Goal: Information Seeking & Learning: Learn about a topic

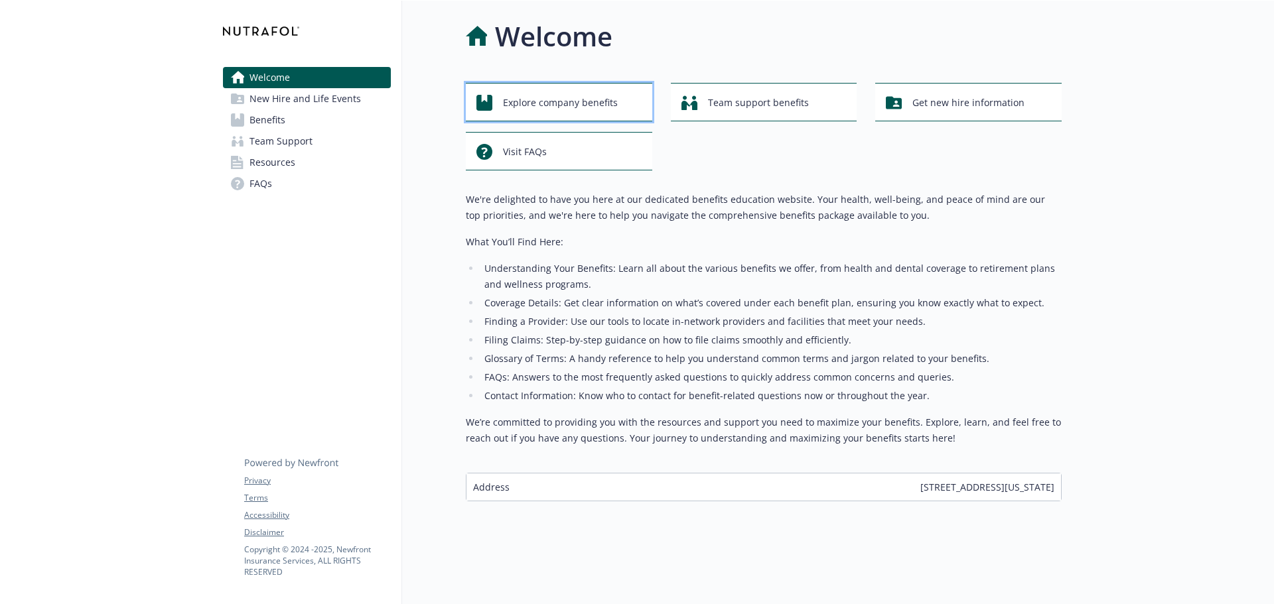
click at [578, 92] on span "Explore company benefits" at bounding box center [560, 102] width 115 height 25
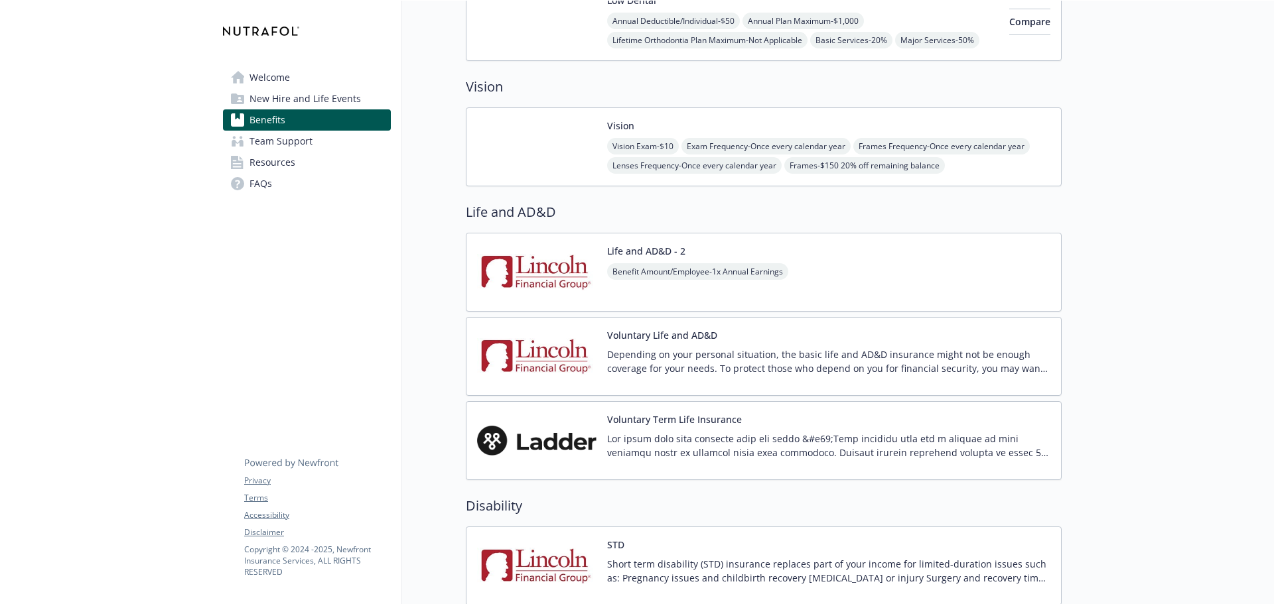
scroll to position [929, 0]
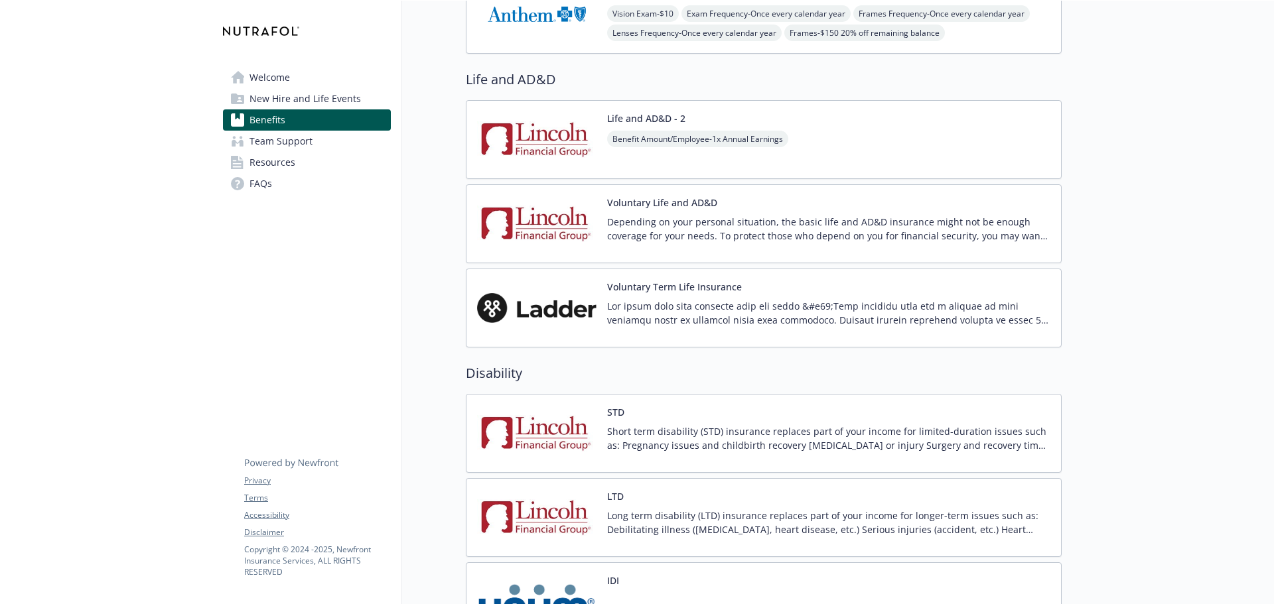
click at [344, 162] on link "Resources" at bounding box center [307, 162] width 168 height 21
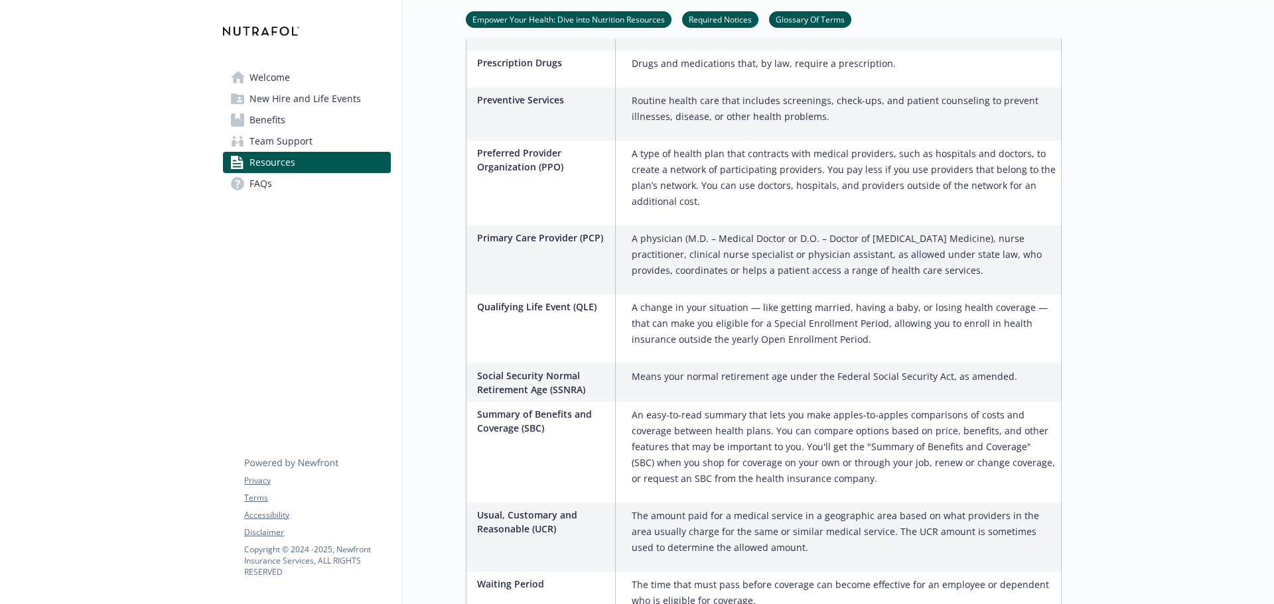
scroll to position [2053, 0]
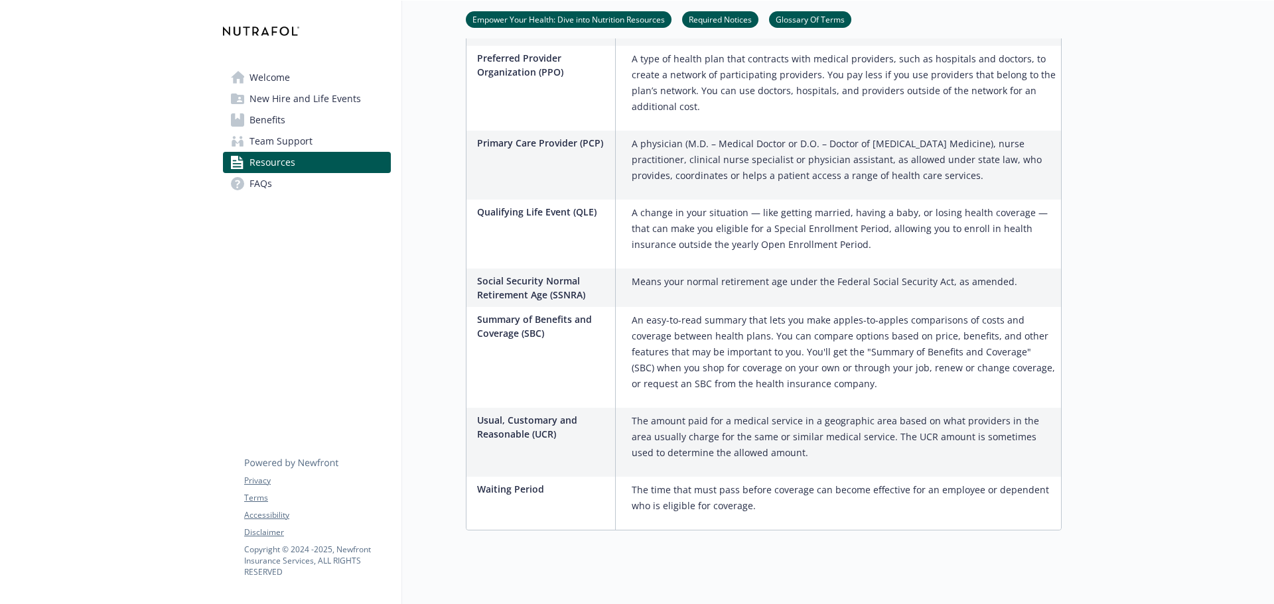
click at [276, 139] on span "Team Support" at bounding box center [280, 141] width 63 height 21
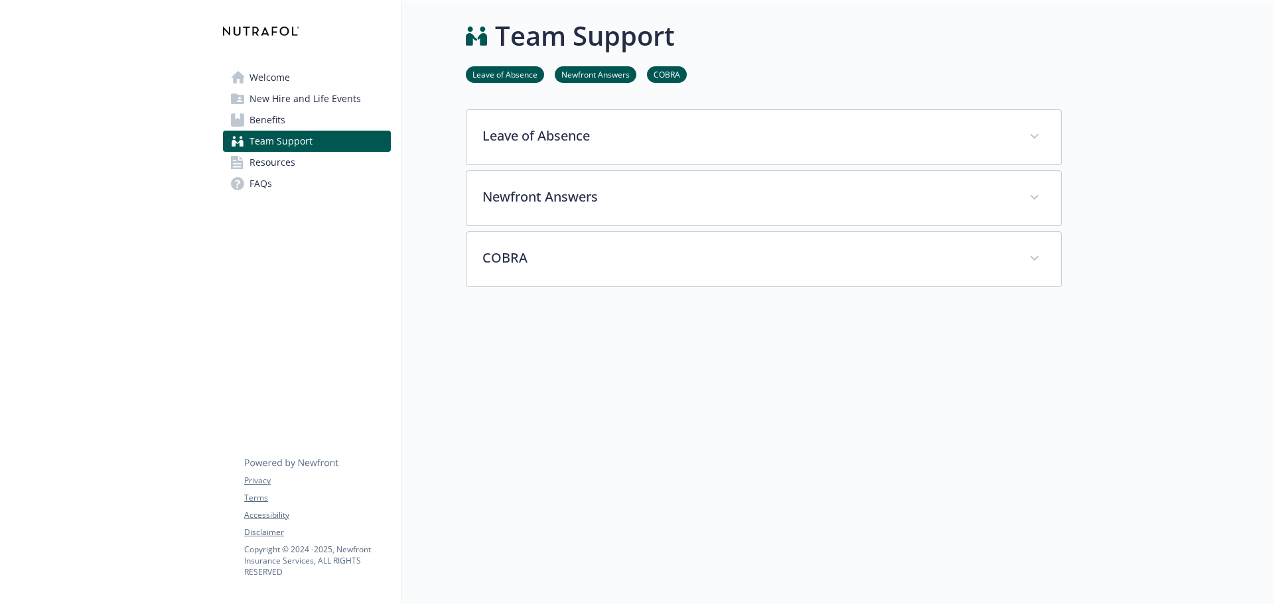
scroll to position [11, 0]
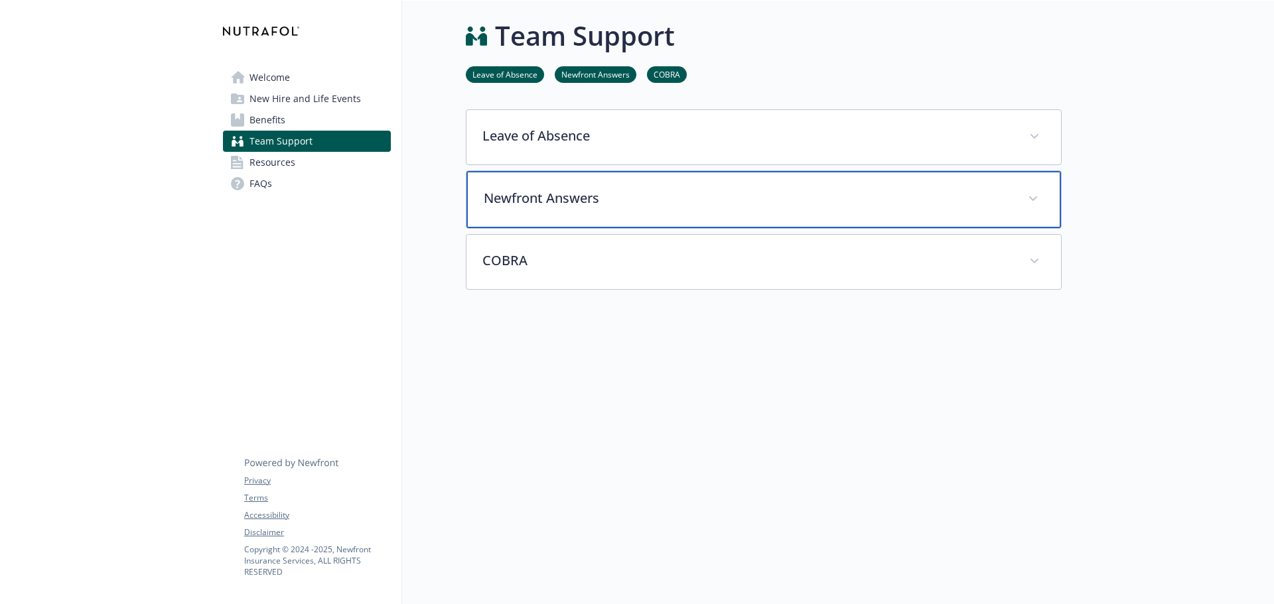
click at [606, 188] on p "Newfront Answers" at bounding box center [748, 198] width 528 height 20
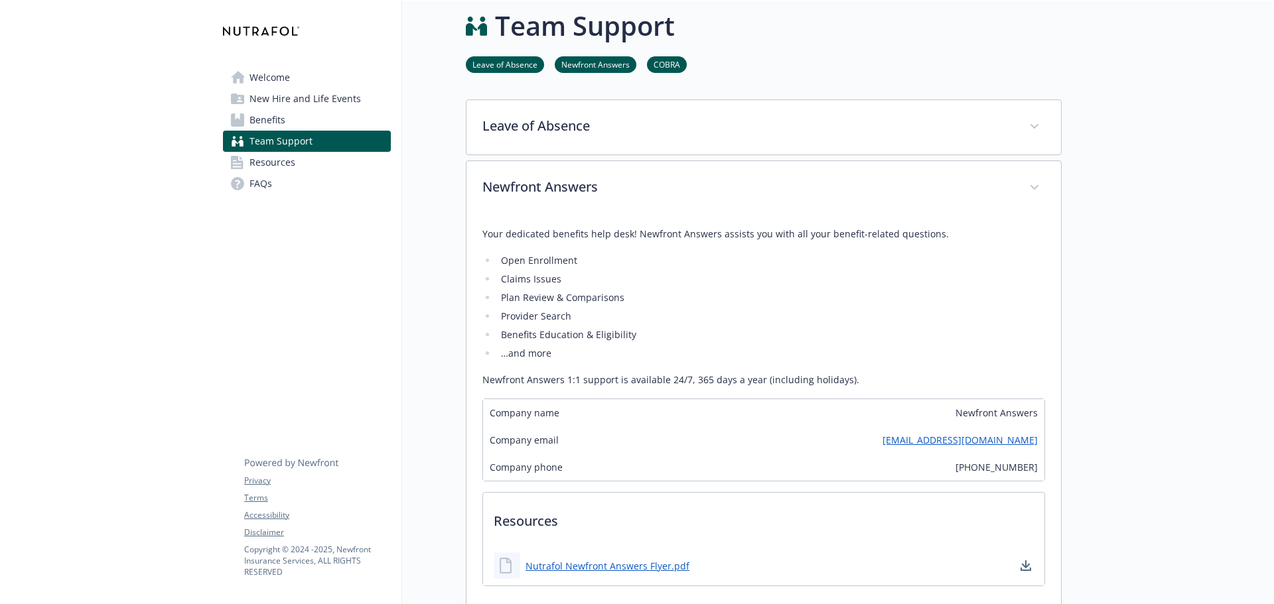
click at [295, 116] on link "Benefits" at bounding box center [307, 119] width 168 height 21
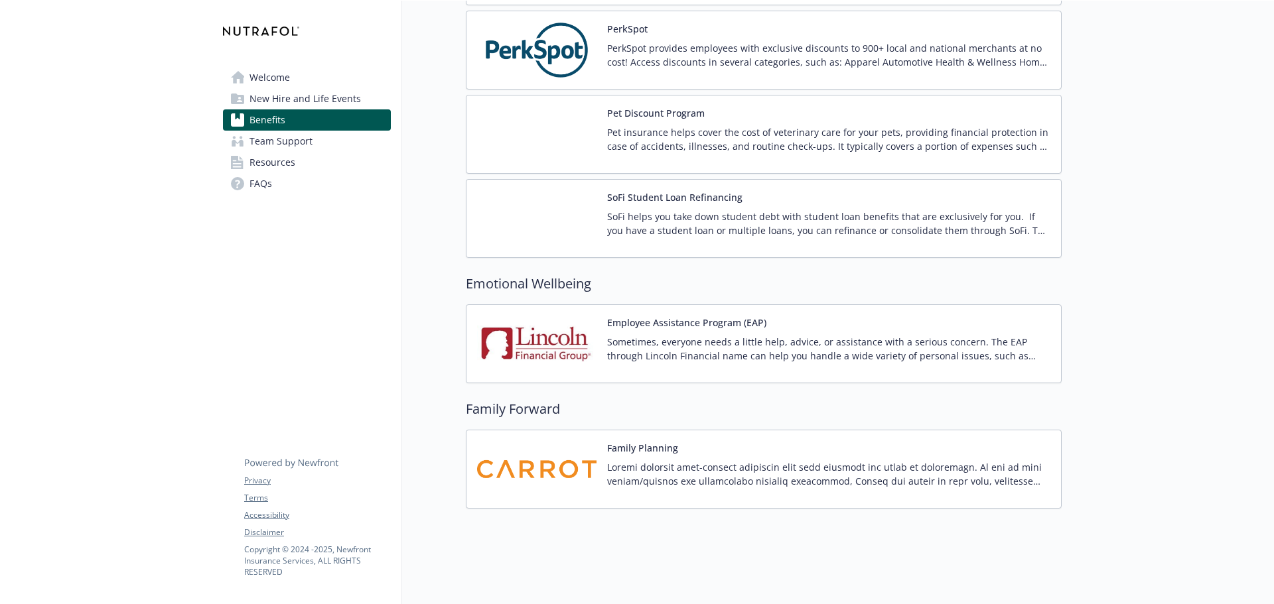
scroll to position [2584, 0]
click at [722, 351] on p "Sometimes, everyone needs a little help, advice, or assistance with a serious c…" at bounding box center [828, 349] width 443 height 28
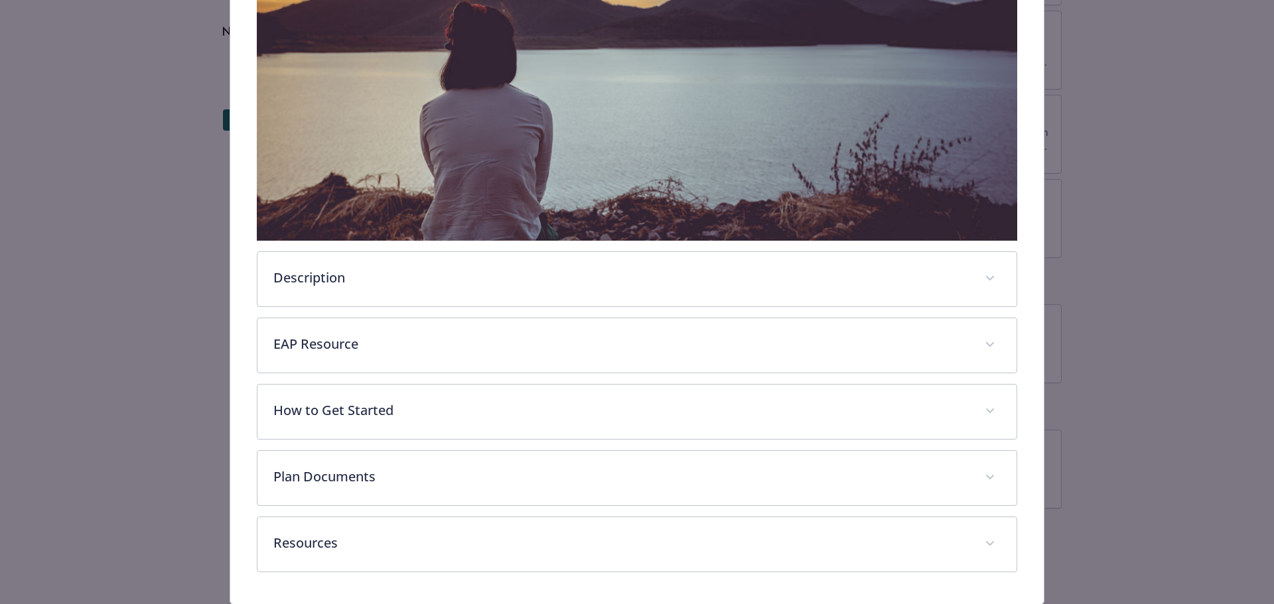
scroll to position [340, 0]
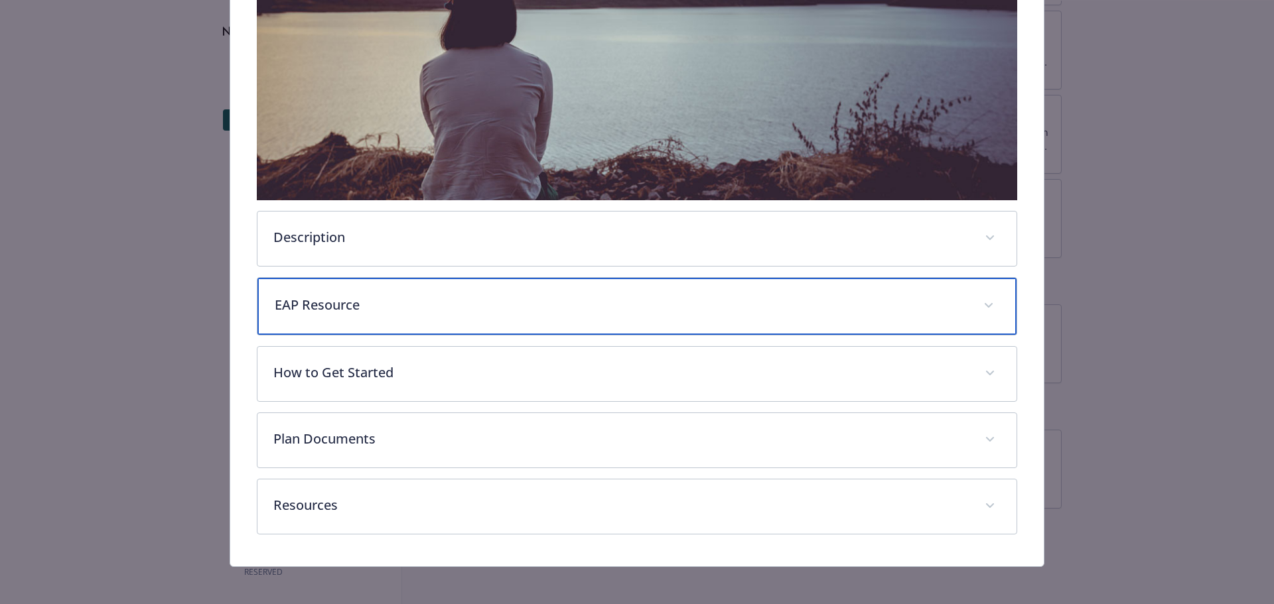
click at [673, 316] on div "EAP Resource" at bounding box center [637, 306] width 760 height 57
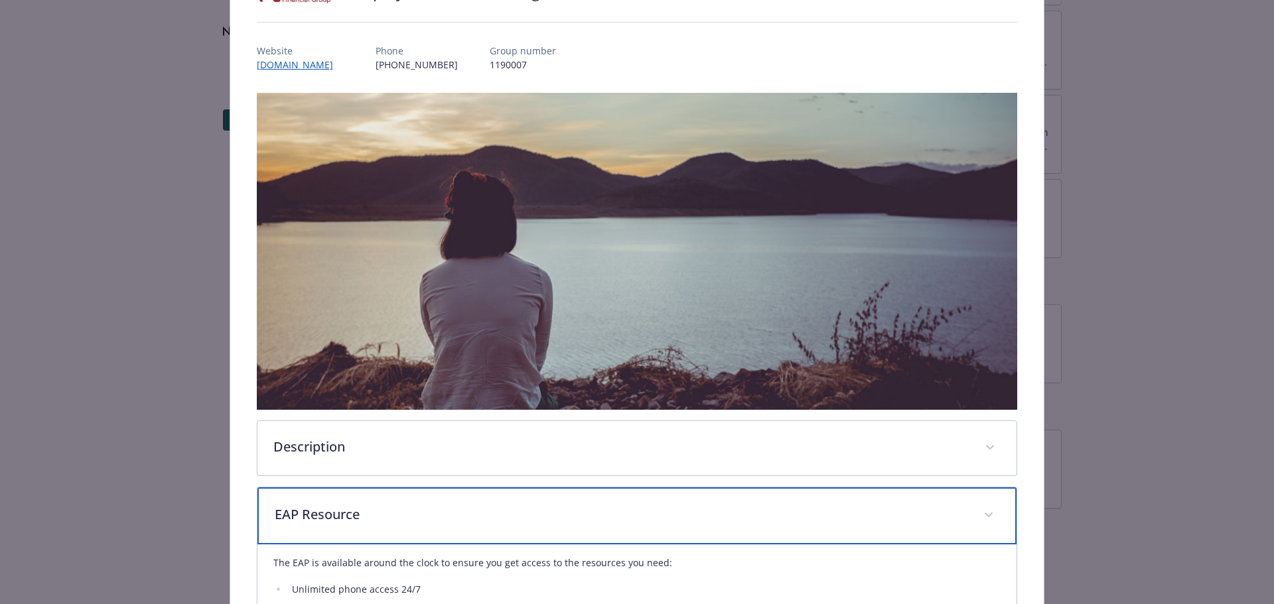
scroll to position [75, 0]
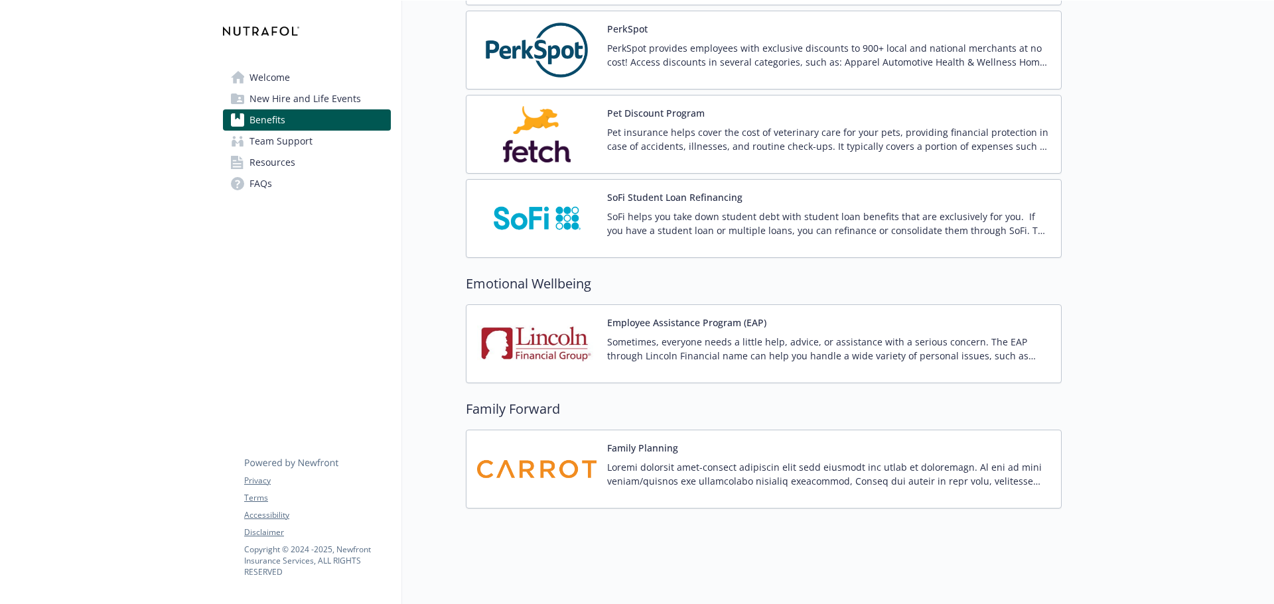
scroll to position [2584, 0]
click at [661, 336] on p "Sometimes, everyone needs a little help, advice, or assistance with a serious c…" at bounding box center [828, 349] width 443 height 28
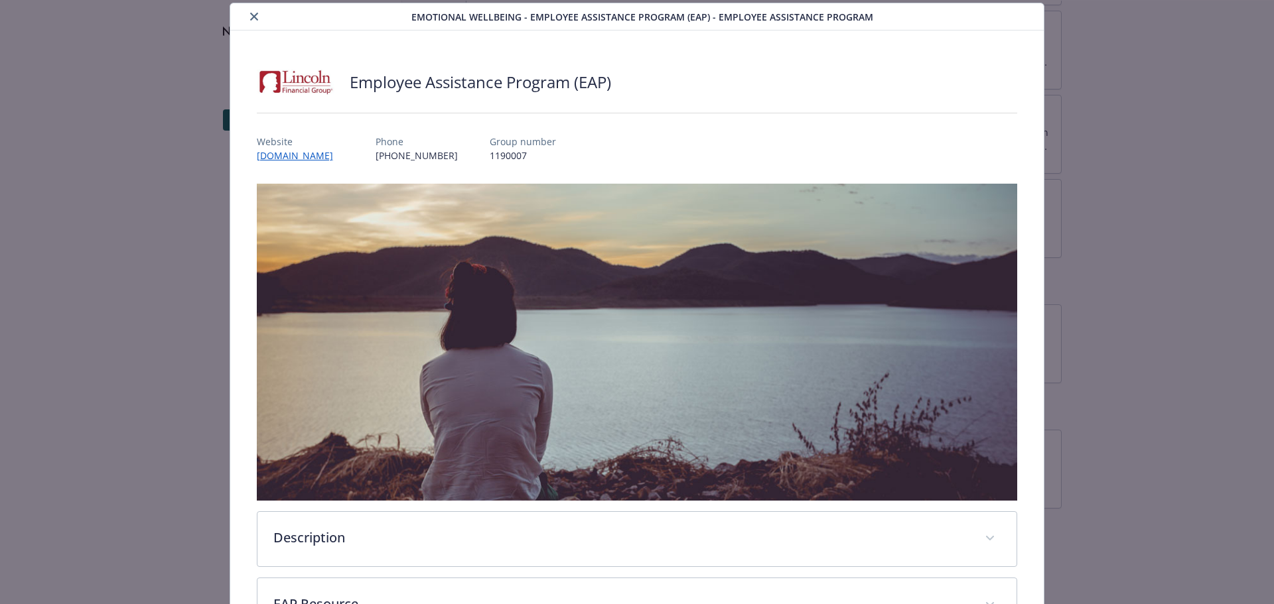
scroll to position [305, 0]
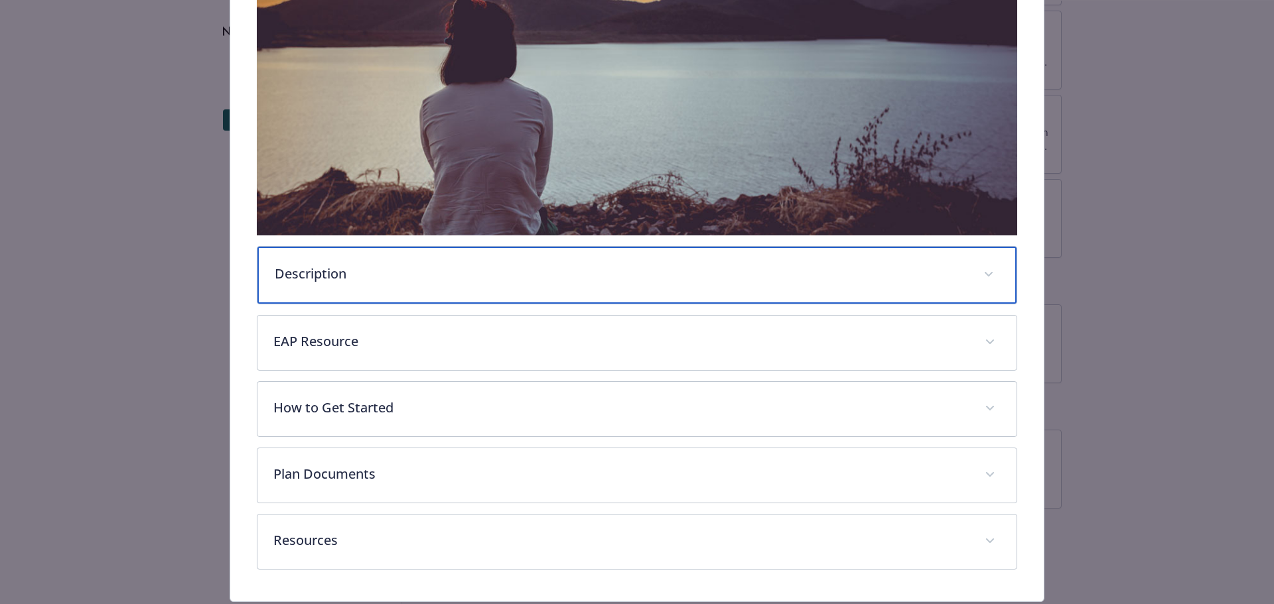
click at [645, 282] on div "Description" at bounding box center [637, 275] width 760 height 57
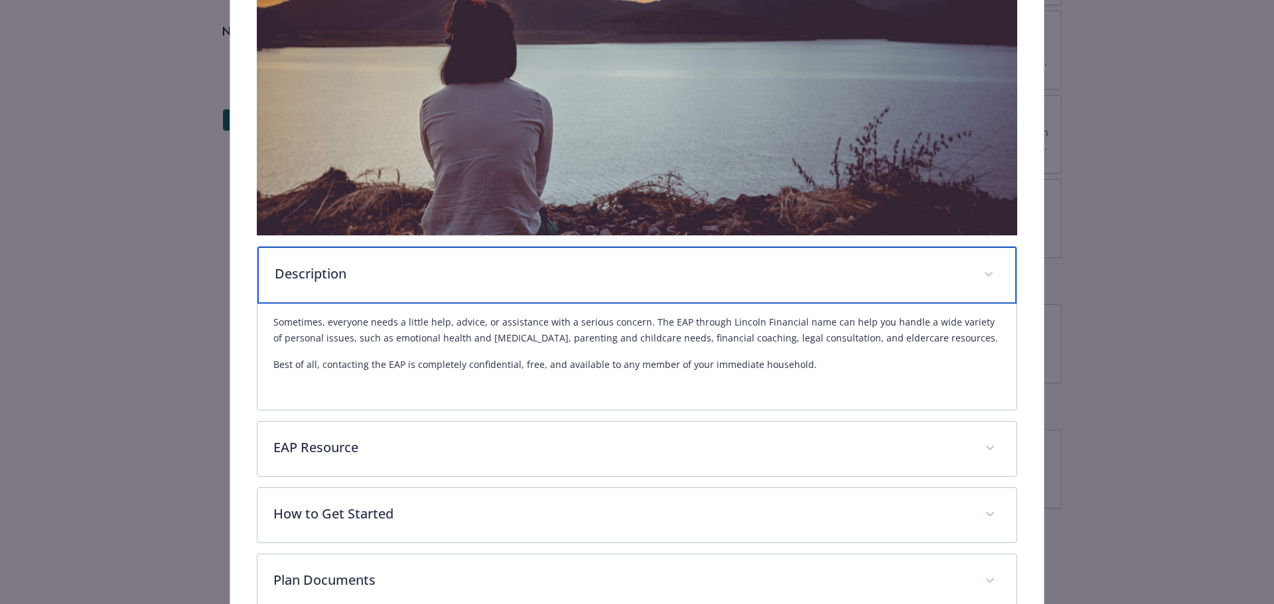
click at [645, 282] on div "Description" at bounding box center [637, 275] width 760 height 57
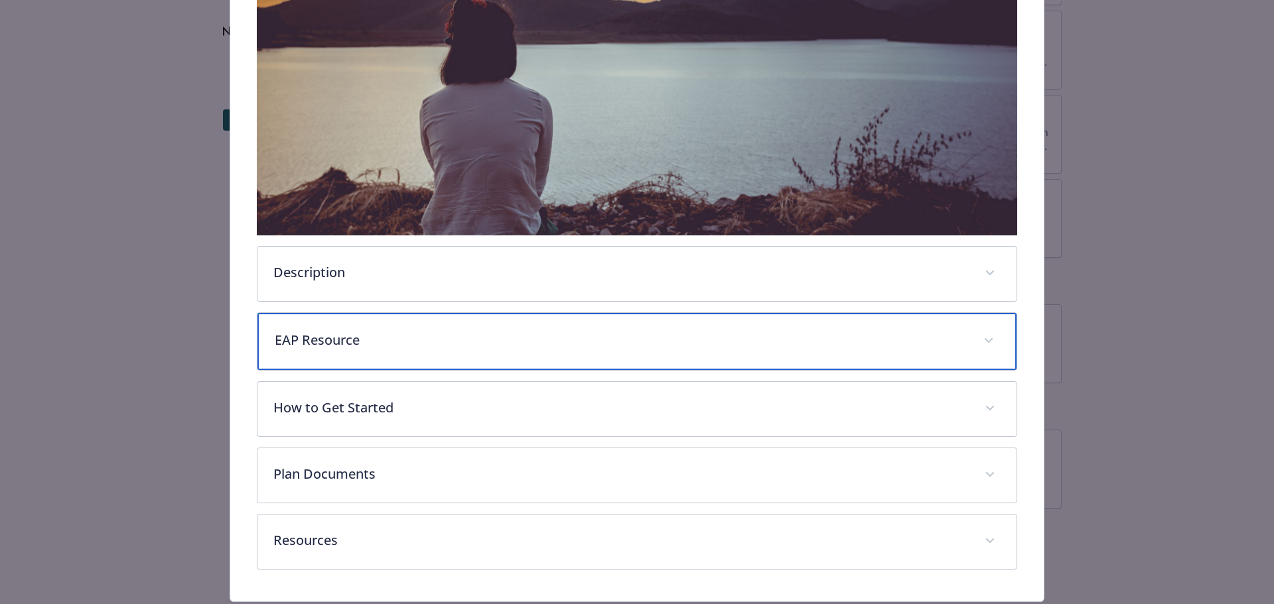
click at [591, 349] on div "EAP Resource" at bounding box center [637, 341] width 760 height 57
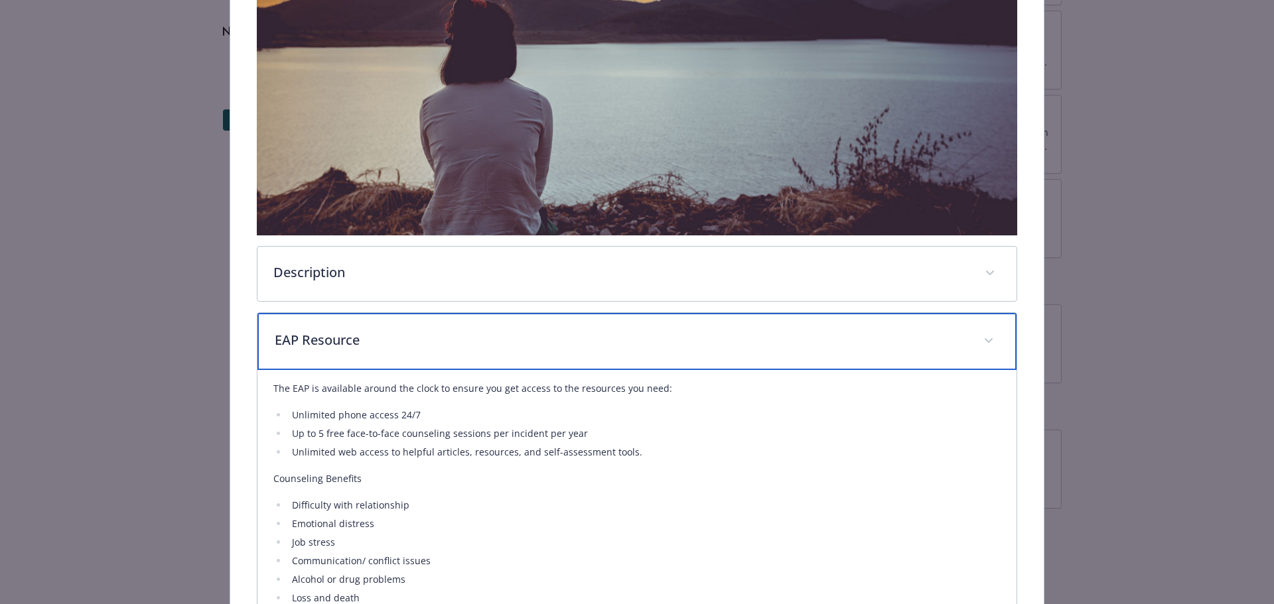
scroll to position [438, 0]
